Goal: Task Accomplishment & Management: Use online tool/utility

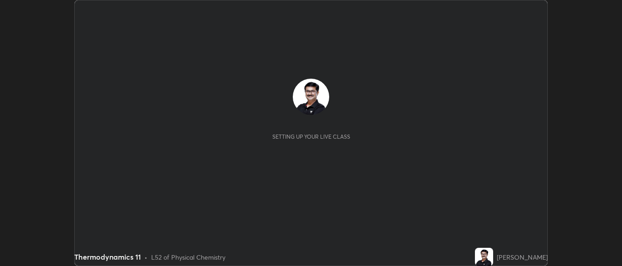
scroll to position [266, 622]
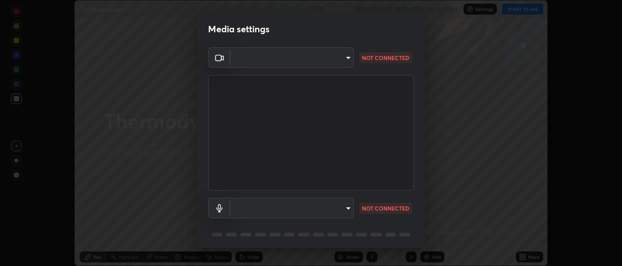
type input "cbd69d3ab31666e68bc16f5f2905db6189ec8135df4d15a94e2bba87772e1748"
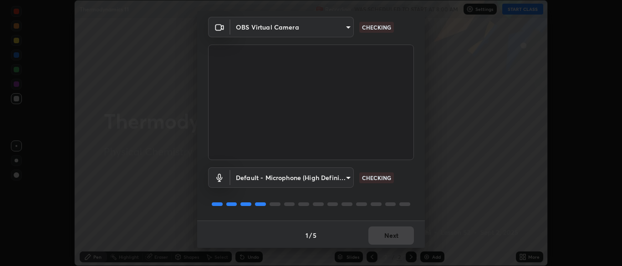
scroll to position [32, 0]
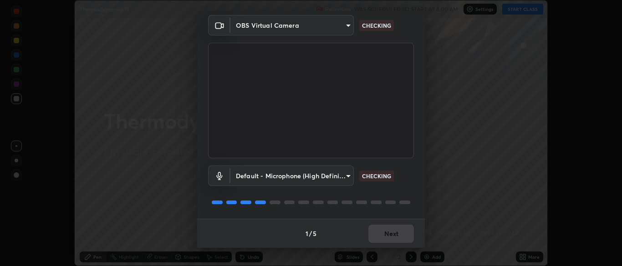
click at [348, 174] on body "Erase all Thermodynamics 11 Recording WAS SCHEDULED TO START AT 8:00 AM Setting…" at bounding box center [311, 133] width 622 height 266
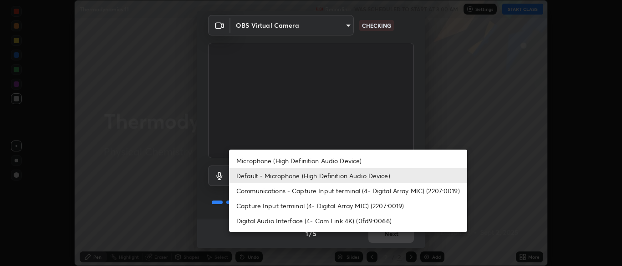
click at [268, 206] on li "Capture Input terminal (4- Digital Array MIC) (2207:0019)" at bounding box center [348, 205] width 238 height 15
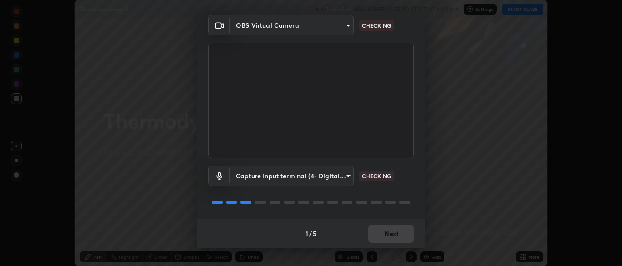
click at [344, 177] on body "Erase all Thermodynamics 11 Recording WAS SCHEDULED TO START AT 8:00 AM Setting…" at bounding box center [311, 133] width 622 height 266
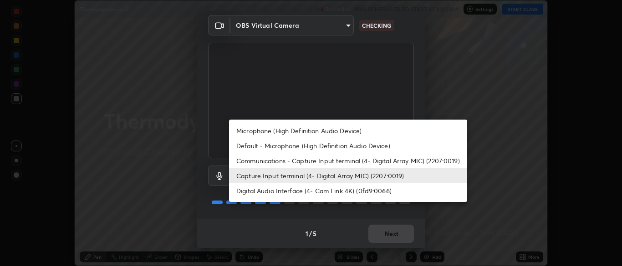
click at [257, 146] on li "Default - Microphone (High Definition Audio Device)" at bounding box center [348, 145] width 238 height 15
type input "default"
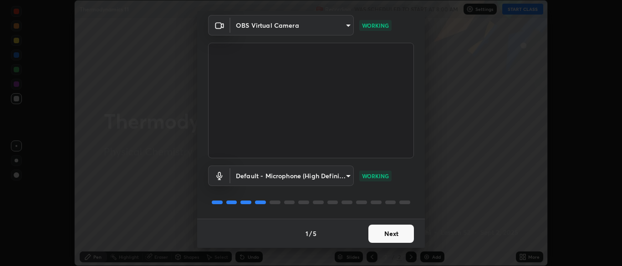
click at [386, 234] on button "Next" at bounding box center [391, 234] width 46 height 18
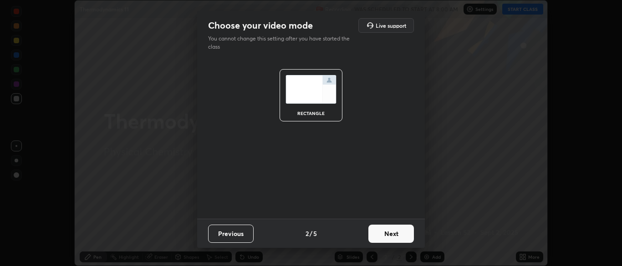
scroll to position [0, 0]
click at [386, 233] on button "Next" at bounding box center [391, 234] width 46 height 18
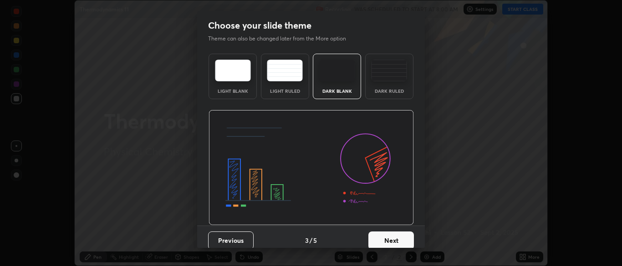
click at [379, 236] on button "Next" at bounding box center [391, 241] width 46 height 18
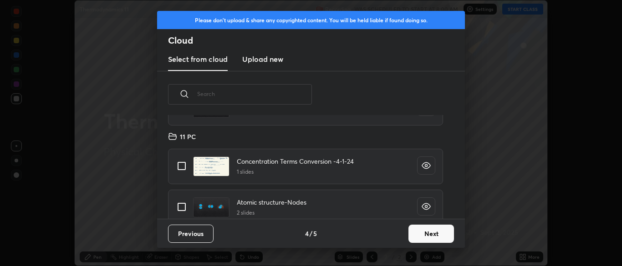
scroll to position [94, 0]
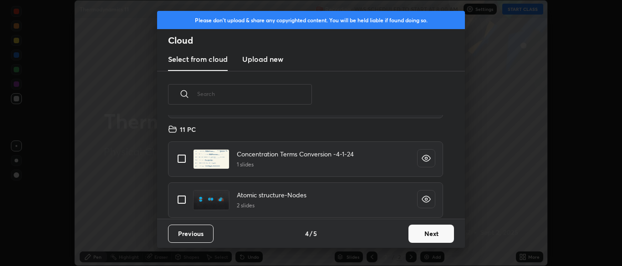
click at [425, 232] on button "Next" at bounding box center [431, 234] width 46 height 18
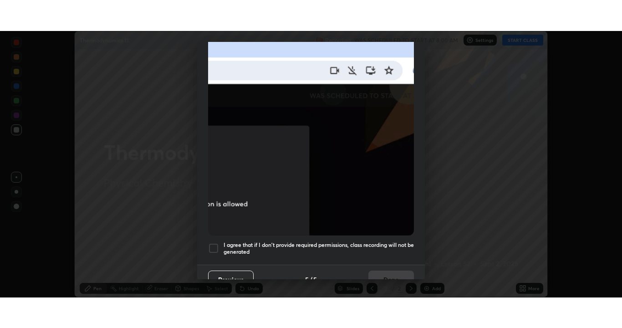
scroll to position [218, 0]
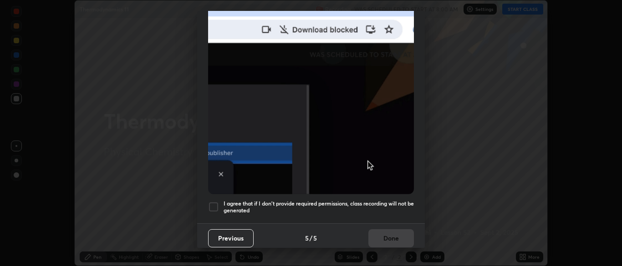
click at [214, 202] on div at bounding box center [213, 207] width 11 height 11
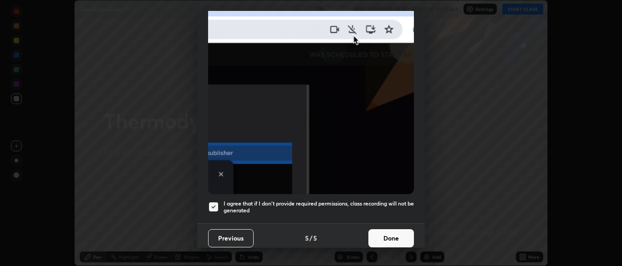
click at [382, 229] on button "Done" at bounding box center [391, 238] width 46 height 18
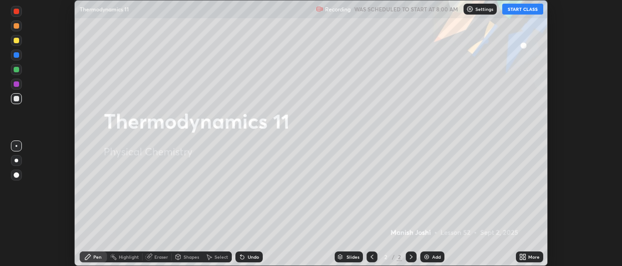
click at [522, 10] on button "START CLASS" at bounding box center [522, 9] width 41 height 11
click at [524, 258] on icon at bounding box center [524, 259] width 2 height 2
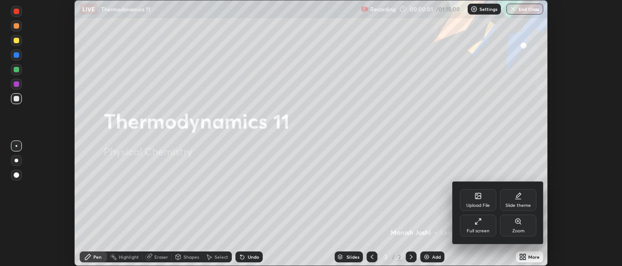
click at [473, 229] on div "Full screen" at bounding box center [477, 231] width 23 height 5
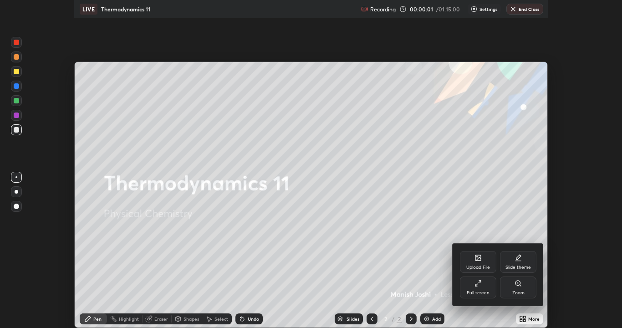
scroll to position [328, 622]
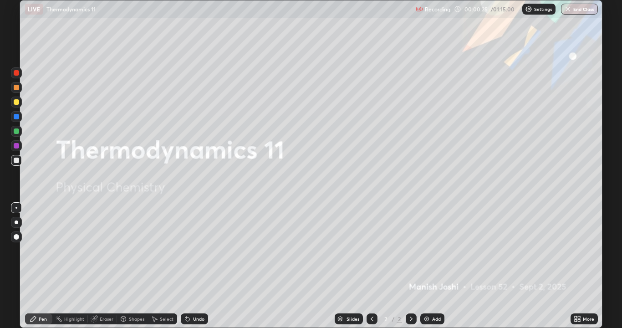
click at [426, 266] on img at bounding box center [426, 318] width 7 height 7
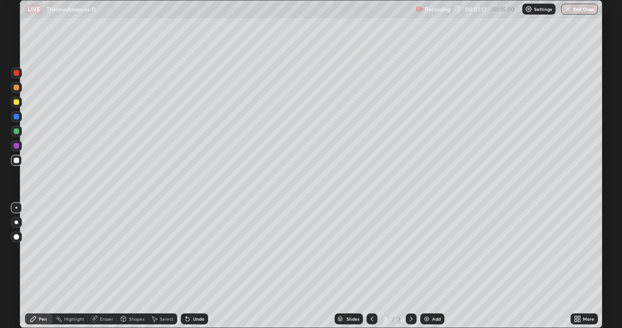
click at [16, 160] on div at bounding box center [16, 159] width 5 height 5
click at [577, 266] on icon at bounding box center [578, 317] width 2 height 2
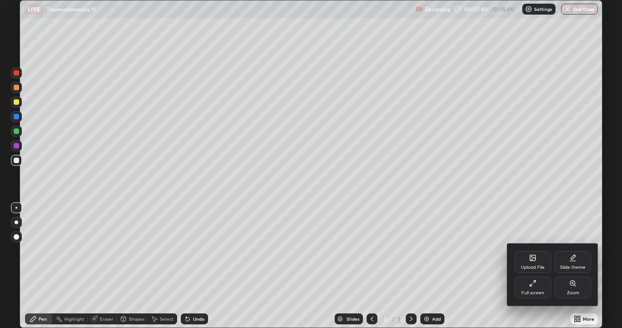
click at [536, 265] on div "Upload File" at bounding box center [533, 267] width 24 height 5
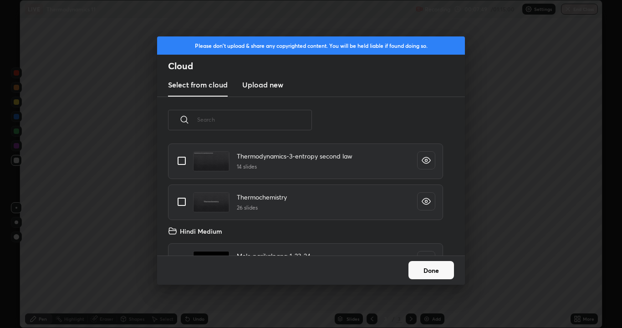
scroll to position [642, 0]
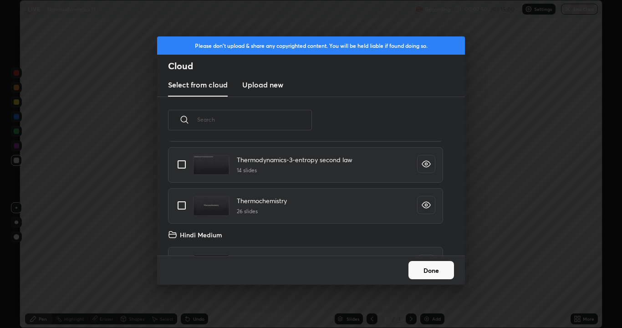
click at [185, 207] on input "grid" at bounding box center [181, 205] width 19 height 19
checkbox input "true"
click at [427, 266] on button "Done" at bounding box center [431, 270] width 46 height 18
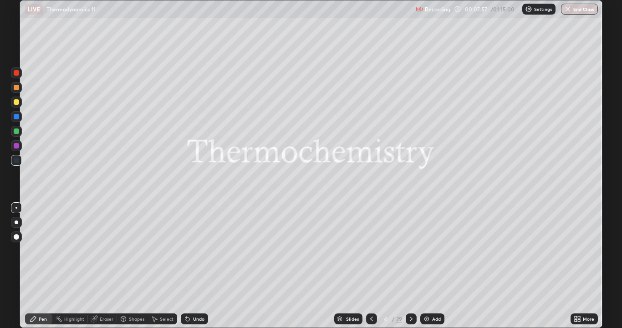
click at [351, 266] on div "Slides" at bounding box center [352, 318] width 13 height 5
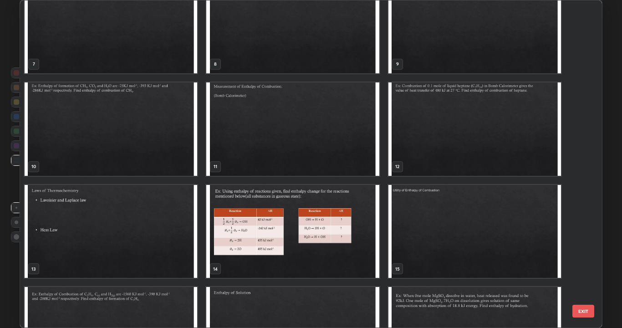
scroll to position [231, 0]
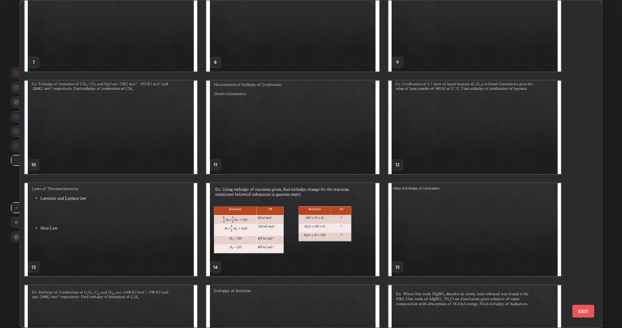
click at [173, 222] on img "grid" at bounding box center [111, 229] width 172 height 93
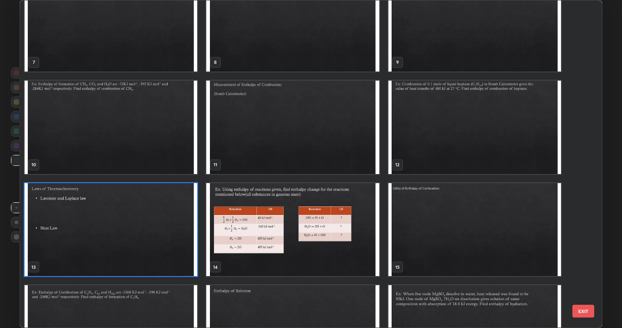
click at [171, 222] on img "grid" at bounding box center [111, 229] width 172 height 93
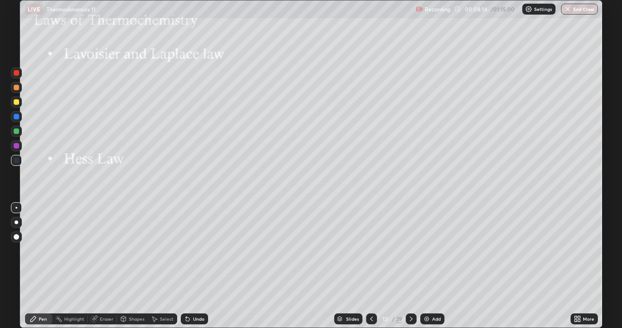
click at [19, 103] on div at bounding box center [16, 101] width 5 height 5
click at [15, 146] on div at bounding box center [16, 145] width 5 height 5
click at [16, 102] on div at bounding box center [16, 101] width 5 height 5
click at [427, 266] on img at bounding box center [426, 318] width 7 height 7
click at [16, 162] on div at bounding box center [16, 159] width 5 height 5
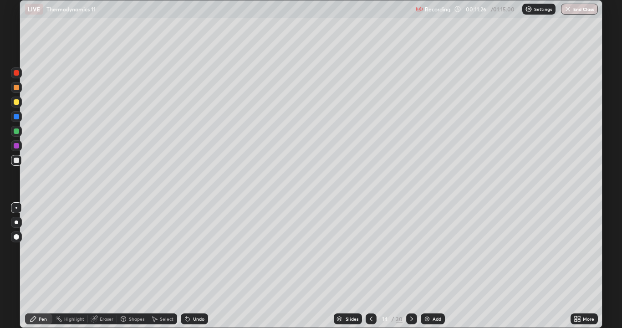
click at [128, 266] on div "Shapes" at bounding box center [132, 318] width 31 height 11
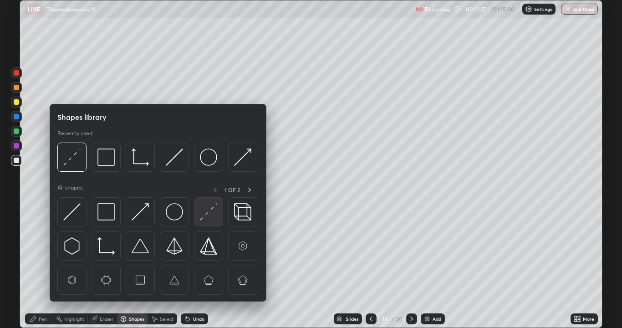
click at [199, 217] on div at bounding box center [208, 211] width 29 height 29
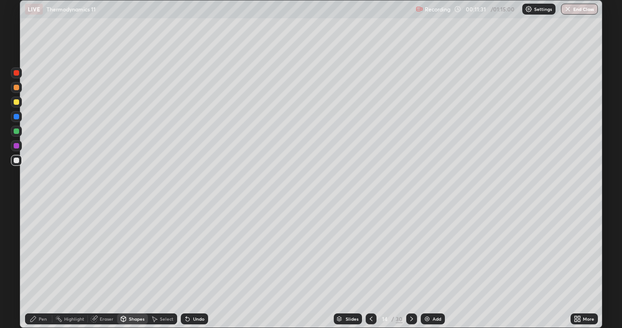
click at [43, 266] on div "Pen" at bounding box center [38, 318] width 27 height 11
click at [17, 102] on div at bounding box center [16, 101] width 5 height 5
click at [19, 91] on div at bounding box center [16, 87] width 11 height 11
click at [17, 133] on div at bounding box center [16, 130] width 5 height 5
click at [17, 87] on div at bounding box center [16, 87] width 5 height 5
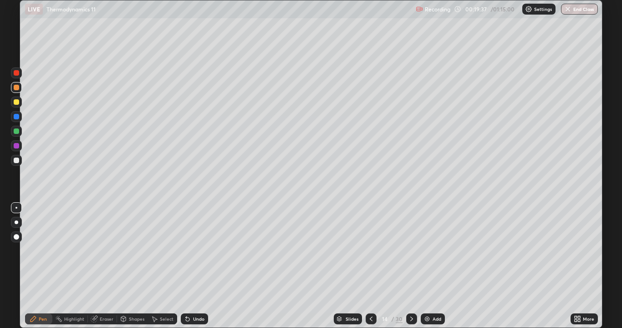
click at [425, 266] on img at bounding box center [426, 318] width 7 height 7
click at [17, 160] on div at bounding box center [16, 159] width 5 height 5
click at [106, 266] on div "Eraser" at bounding box center [107, 318] width 14 height 5
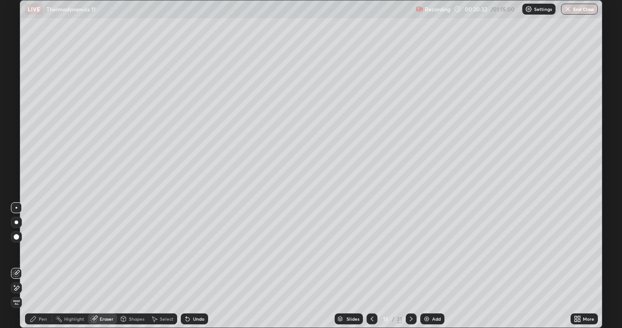
click at [129, 266] on div "Shapes" at bounding box center [136, 318] width 15 height 5
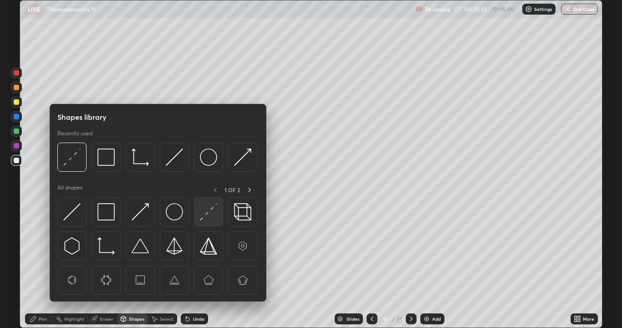
click at [198, 215] on div at bounding box center [208, 211] width 29 height 29
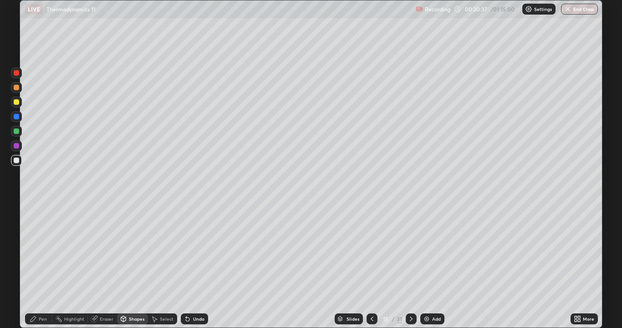
click at [48, 266] on div "Pen" at bounding box center [38, 318] width 27 height 11
click at [16, 102] on div at bounding box center [16, 101] width 5 height 5
click at [18, 132] on div at bounding box center [16, 130] width 5 height 5
click at [17, 146] on div at bounding box center [16, 145] width 5 height 5
click at [15, 132] on div at bounding box center [16, 130] width 5 height 5
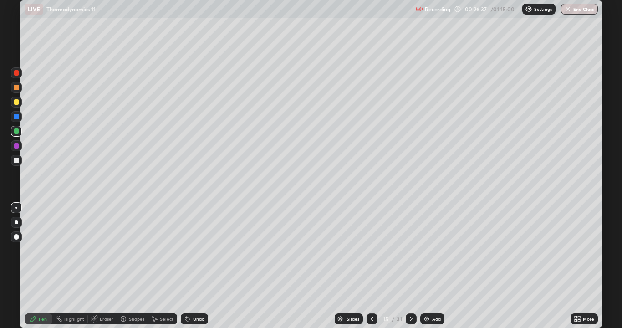
click at [411, 266] on icon at bounding box center [410, 318] width 7 height 7
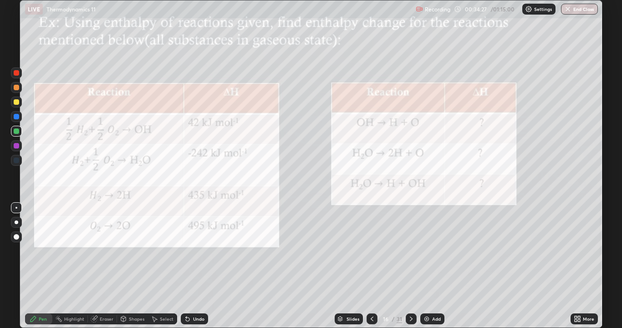
click at [111, 266] on div "Eraser" at bounding box center [102, 318] width 29 height 11
click at [18, 266] on span "Erase all" at bounding box center [16, 301] width 10 height 5
click at [17, 106] on div at bounding box center [16, 101] width 11 height 11
click at [109, 266] on div "Eraser" at bounding box center [107, 318] width 14 height 5
click at [19, 266] on div "Erase all" at bounding box center [16, 302] width 11 height 11
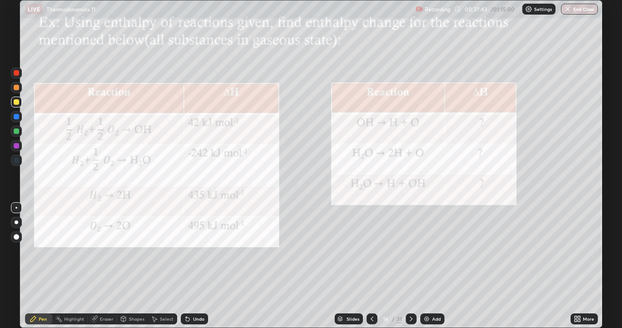
click at [36, 266] on icon at bounding box center [33, 318] width 7 height 7
click at [192, 266] on div "Undo" at bounding box center [194, 318] width 27 height 11
click at [190, 266] on icon at bounding box center [187, 318] width 7 height 7
click at [17, 146] on div at bounding box center [16, 145] width 5 height 5
click at [414, 266] on div at bounding box center [410, 318] width 11 height 11
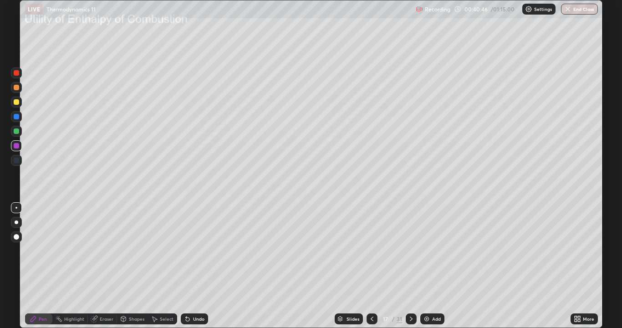
click at [412, 266] on div at bounding box center [410, 318] width 11 height 11
click at [370, 266] on icon at bounding box center [371, 318] width 3 height 5
click at [16, 102] on div at bounding box center [16, 101] width 5 height 5
click at [17, 131] on div at bounding box center [16, 130] width 5 height 5
click at [203, 266] on div "Undo" at bounding box center [194, 318] width 27 height 11
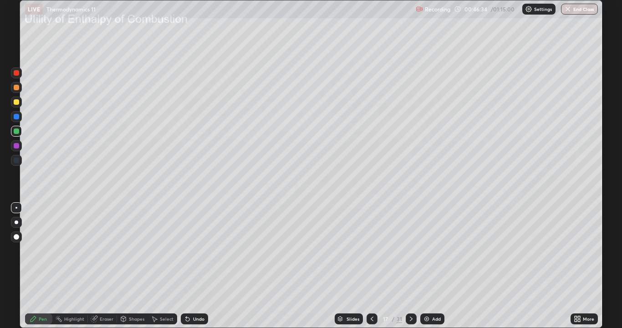
click at [135, 266] on div "Shapes" at bounding box center [136, 318] width 15 height 5
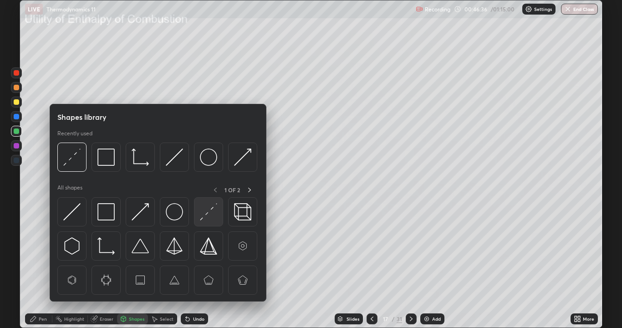
click at [206, 214] on img at bounding box center [208, 211] width 17 height 17
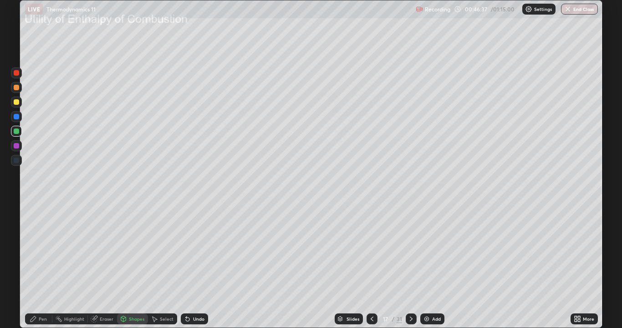
click at [18, 87] on div at bounding box center [16, 87] width 5 height 5
click at [47, 266] on div "Pen" at bounding box center [38, 318] width 27 height 11
click at [201, 266] on div "Undo" at bounding box center [198, 318] width 11 height 5
click at [410, 266] on icon at bounding box center [410, 318] width 7 height 7
click at [18, 104] on div at bounding box center [16, 101] width 5 height 5
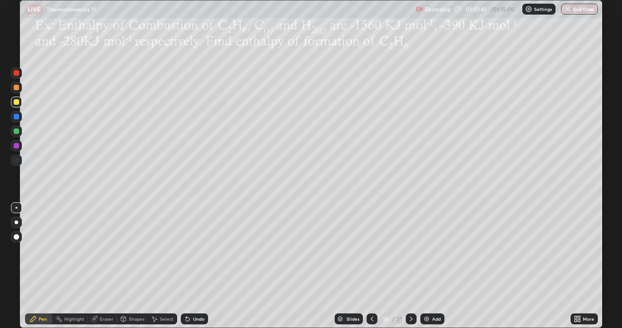
click at [410, 266] on icon at bounding box center [410, 318] width 7 height 7
click at [20, 101] on div at bounding box center [16, 101] width 11 height 11
click at [126, 266] on icon at bounding box center [123, 318] width 7 height 7
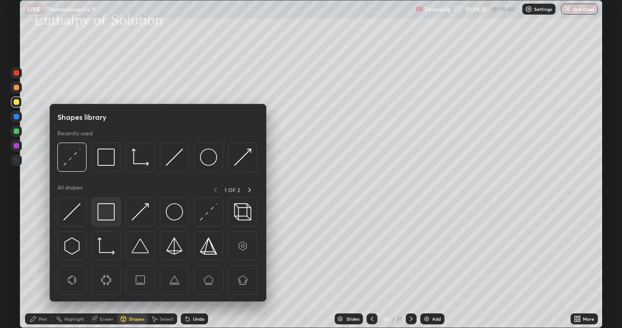
click at [110, 216] on img at bounding box center [105, 211] width 17 height 17
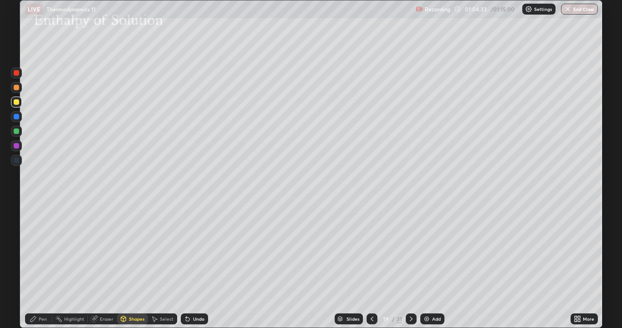
click at [15, 118] on div at bounding box center [16, 116] width 5 height 5
click at [104, 266] on div "Eraser" at bounding box center [107, 318] width 14 height 5
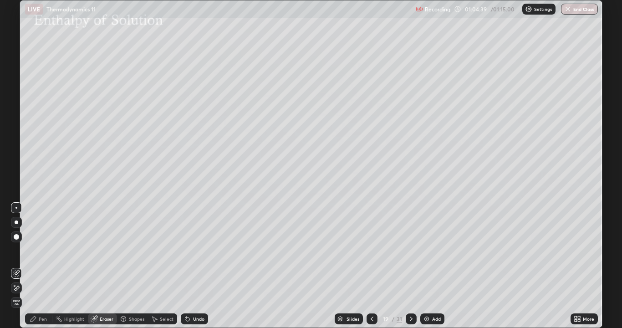
click at [161, 266] on div "Select" at bounding box center [167, 318] width 14 height 5
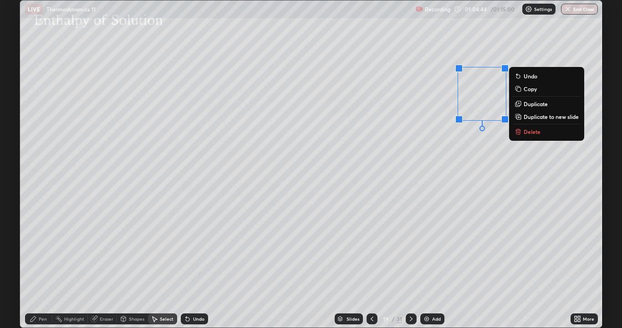
click at [485, 162] on div "0 ° Undo Copy Duplicate Duplicate to new slide Delete" at bounding box center [311, 163] width 582 height 327
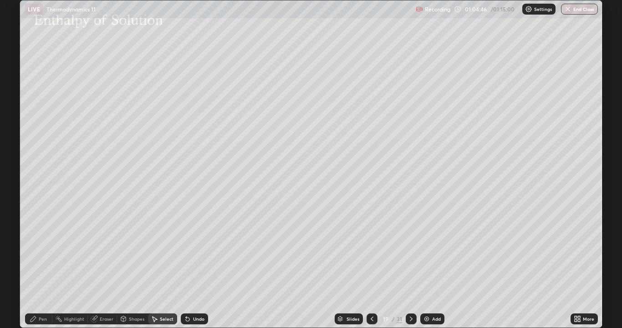
click at [46, 266] on div "Pen" at bounding box center [43, 318] width 8 height 5
click at [18, 104] on div at bounding box center [16, 101] width 5 height 5
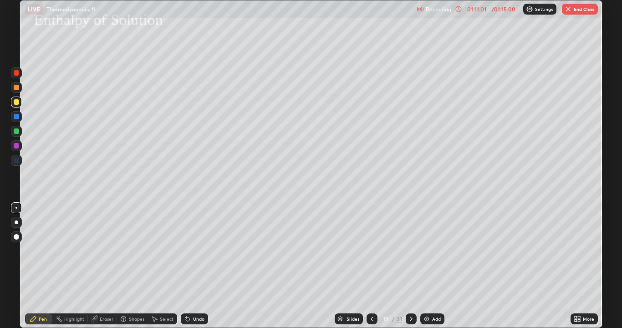
click at [576, 14] on button "End Class" at bounding box center [580, 9] width 36 height 11
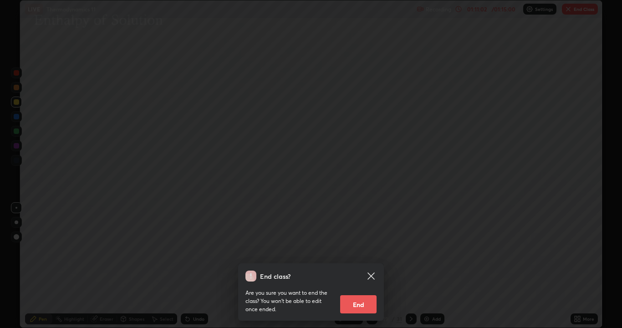
click at [369, 266] on button "End" at bounding box center [358, 304] width 36 height 18
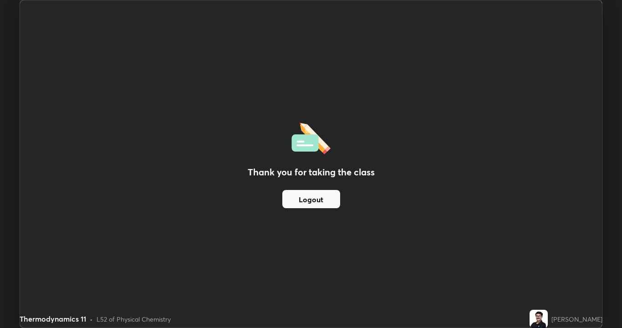
click at [317, 201] on button "Logout" at bounding box center [311, 199] width 58 height 18
